Goal: Task Accomplishment & Management: Use online tool/utility

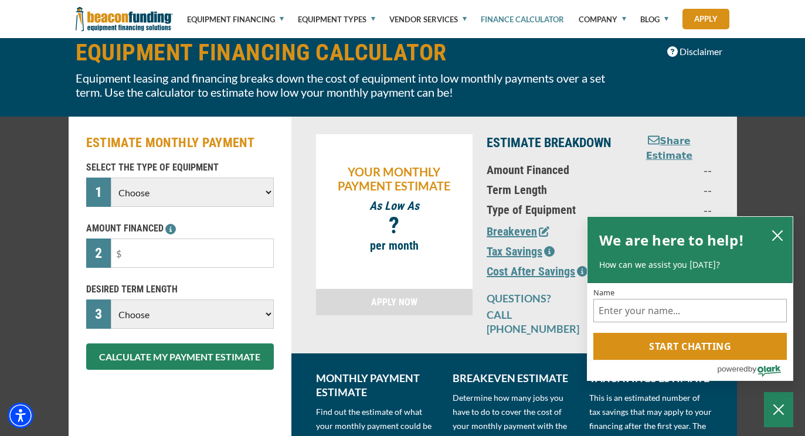
select select "1"
click at [203, 253] on input "text" at bounding box center [192, 253] width 162 height 29
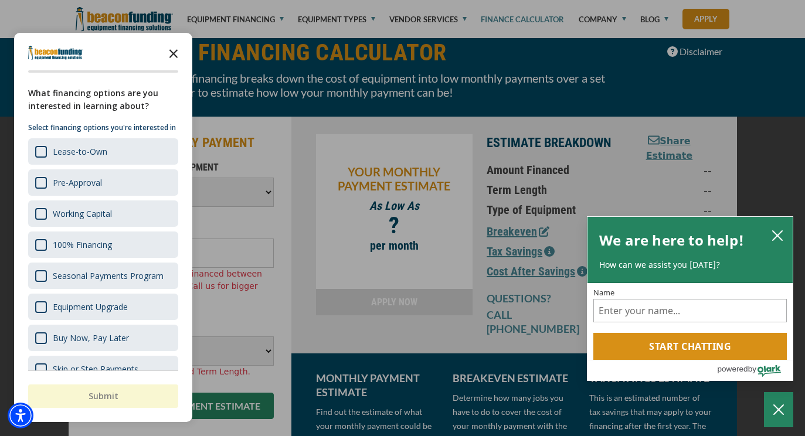
click at [175, 52] on icon "Close the survey" at bounding box center [173, 52] width 23 height 23
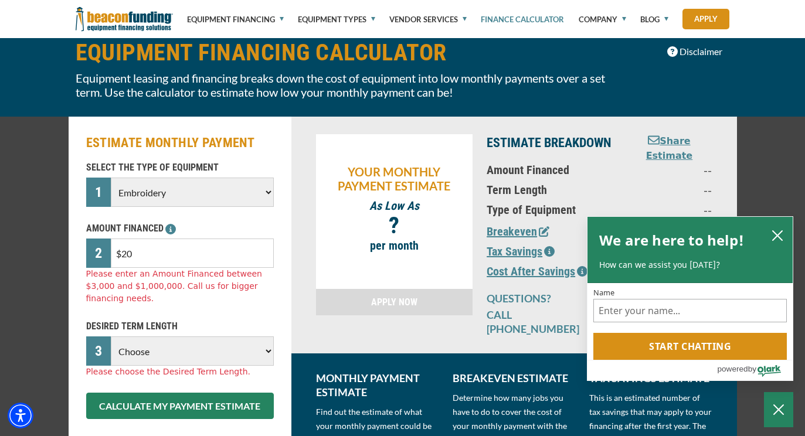
scroll to position [59, 1]
click at [142, 252] on input "$20" at bounding box center [192, 253] width 162 height 29
type input "$2"
type input "$15,000"
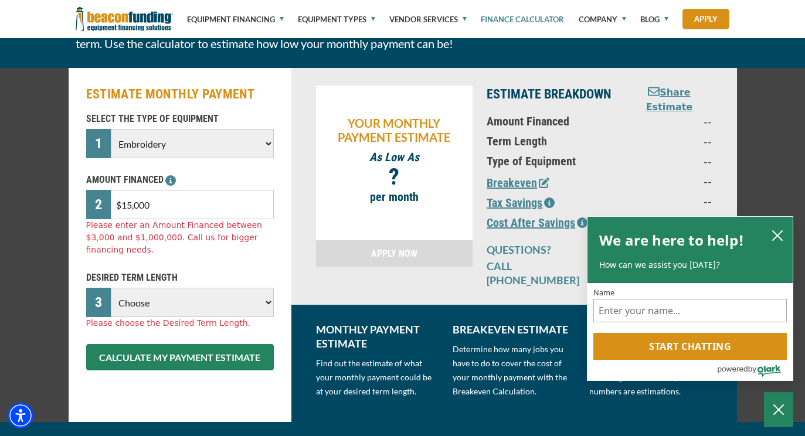
scroll to position [108, 1]
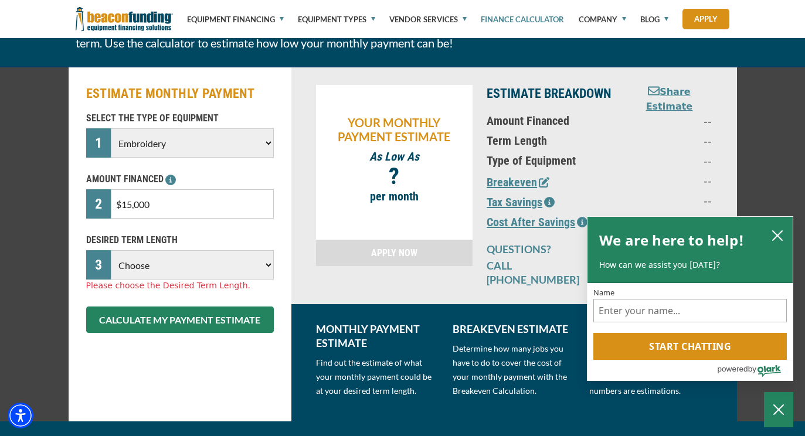
select select "48"
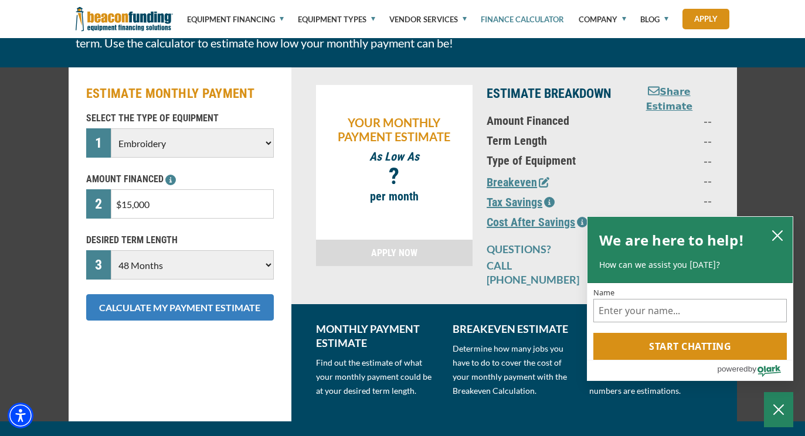
click at [195, 310] on button "CALCULATE MY PAYMENT ESTIMATE" at bounding box center [180, 307] width 188 height 26
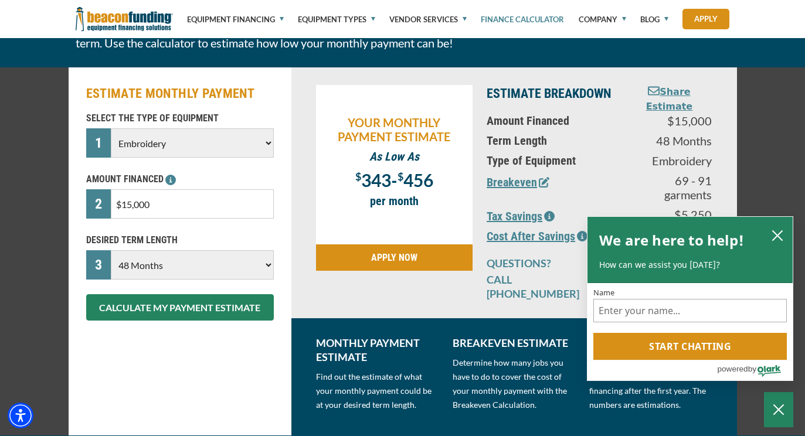
scroll to position [108, 0]
click at [777, 236] on icon "close chatbox" at bounding box center [777, 235] width 9 height 9
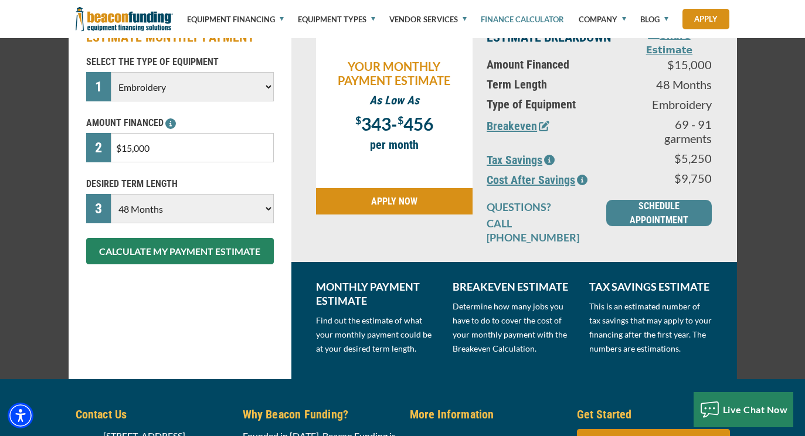
scroll to position [166, 0]
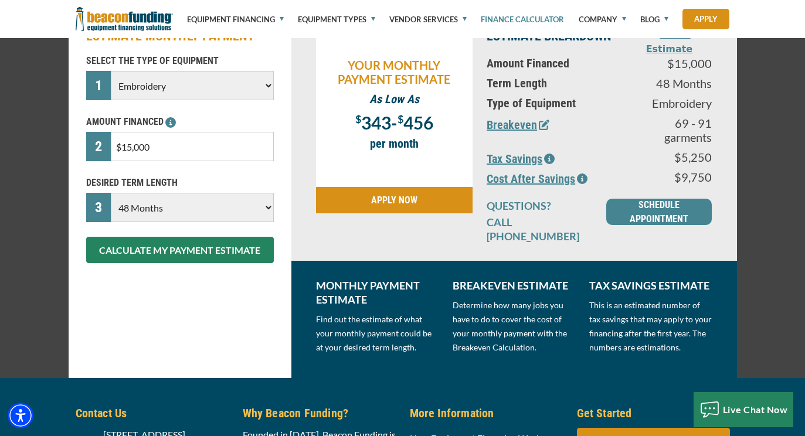
click at [446, 203] on link "APPLY NOW" at bounding box center [394, 200] width 157 height 26
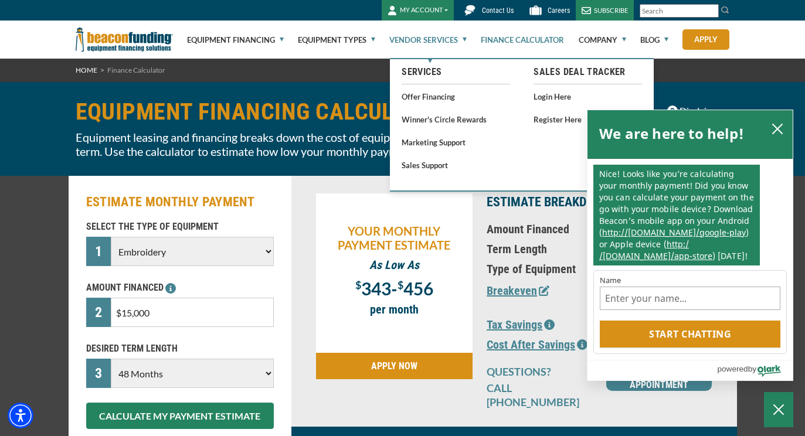
scroll to position [1, 0]
